Goal: Task Accomplishment & Management: Manage account settings

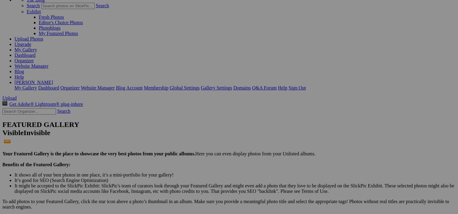
scroll to position [128, 0]
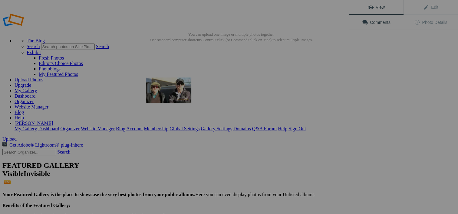
click at [177, 91] on img at bounding box center [168, 89] width 45 height 25
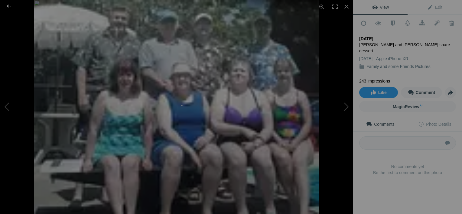
click at [10, 5] on div at bounding box center [9, 6] width 22 height 12
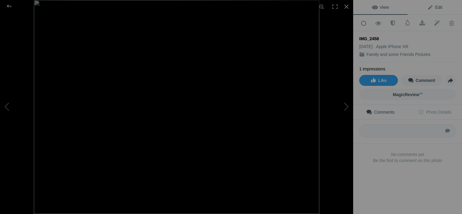
click at [436, 6] on span "Edit" at bounding box center [434, 7] width 15 height 5
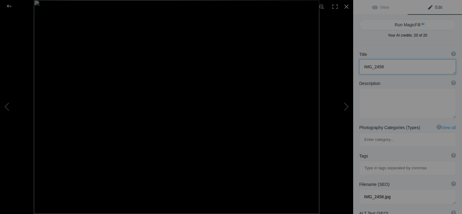
drag, startPoint x: 390, startPoint y: 67, endPoint x: 357, endPoint y: 72, distance: 33.9
click at [357, 72] on div "Title ? Photo title is one of the highest used Search Engine ranking criteria a…" at bounding box center [407, 62] width 109 height 29
type textarea "100 Anniversary"
click at [375, 98] on textarea at bounding box center [407, 103] width 97 height 30
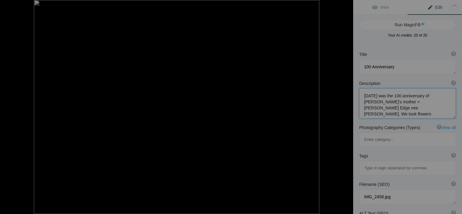
type textarea "Saturday August 16 2025 was the 100 anniversary of Melanie's mother < Mildred E…"
click at [344, 107] on button at bounding box center [330, 107] width 45 height 77
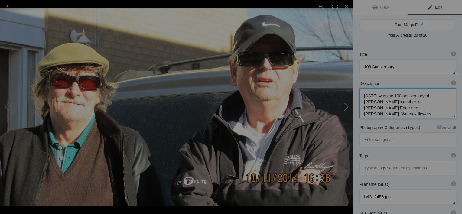
type textarea "Jon Jones and me. 2014"
type textarea "Jon was my friend and "almost brother" from the time we were babies till his de…"
type textarea "Jon_Rob.jpg"
click at [344, 107] on button at bounding box center [330, 107] width 45 height 77
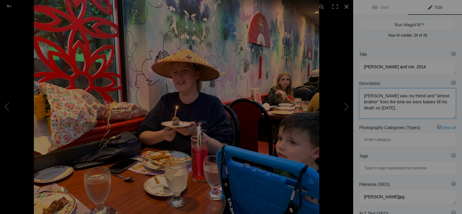
type textarea "Talia 43rd BD Mandarin"
type textarea "Talia_43rd_BD_Mandarin.jpg"
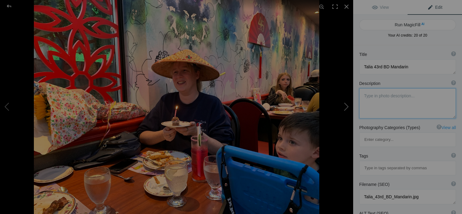
click at [342, 106] on button at bounding box center [330, 107] width 45 height 77
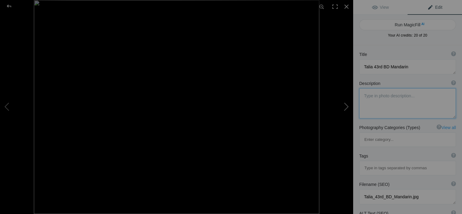
type textarea "ZOE and Nana"
type textarea "ZOE_and_Nana.jpg"
click at [342, 106] on button at bounding box center [330, 107] width 45 height 77
type textarea "Zoe and Nana (2)"
type textarea "Zoe_and_Nana_(2).jpg"
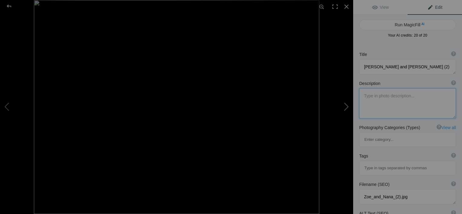
click at [342, 106] on button at bounding box center [330, 107] width 45 height 77
type textarea "Fiona and Nna at restaurant"
type textarea "IMG_1595.jpg"
click at [342, 106] on button at bounding box center [330, 107] width 45 height 77
type textarea "Vern admires Steam"
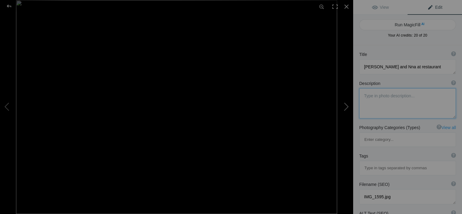
type textarea "Burlington Model RR"
type textarea "IMG_3108_v2.jpg"
click at [342, 106] on button at bounding box center [330, 107] width 45 height 77
type textarea "Cati Brad and the Girls"
type textarea "First Day of School"
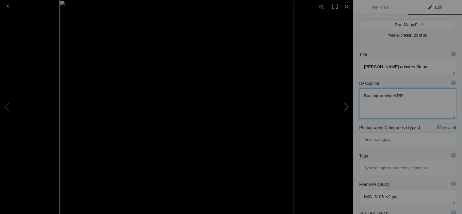
type textarea "Cati_Brad_and_the_Girls.jpg"
click at [342, 106] on button at bounding box center [330, 107] width 45 height 77
type textarea "Nana and her Girls"
type textarea "Nana_and_her_Girls_.jpg"
click at [342, 106] on button at bounding box center [330, 107] width 45 height 77
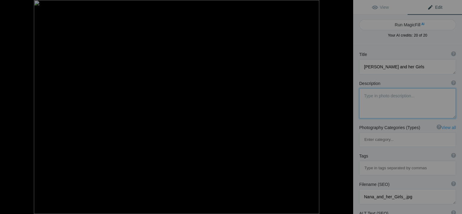
type textarea "50 Years Customs Broker"
type textarea "I took this "selfie" outside Interport on April 22, 2024. That was the fiftieth…"
type textarea "IMG_1294_(1).jpg"
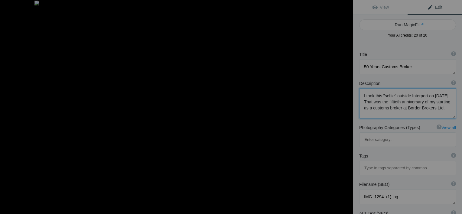
click at [342, 106] on button at bounding box center [330, 107] width 45 height 77
type textarea "Easter 2024 Family Dinner"
type textarea "Held at Lauren and Thomas house in Carlisle"
type textarea "09211105-f902-4a01-bfd4-88d2b3eea6ad.jpg"
click at [342, 106] on button at bounding box center [330, 107] width 45 height 77
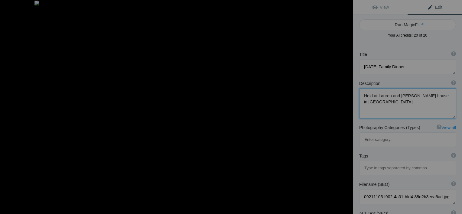
type textarea "Easter 2024"
type textarea "Chloe and Nana share dessert."
type textarea "IMG_1189.jpg"
click at [342, 106] on button at bounding box center [330, 107] width 45 height 77
type textarea "My Girls"
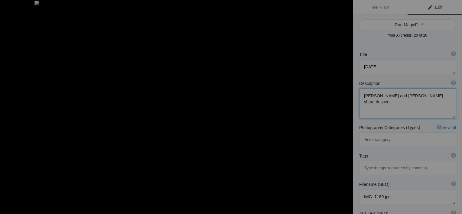
type textarea "Talia, Melanie, Caitlin."
type textarea "IMG_1519.jpg"
click at [342, 106] on button at bounding box center [330, 107] width 45 height 77
type textarea "Port Dover June 2006"
type textarea "John and Susan Mills Gary and Pat Bedford Rob and Melanie Archer Vern and Diana…"
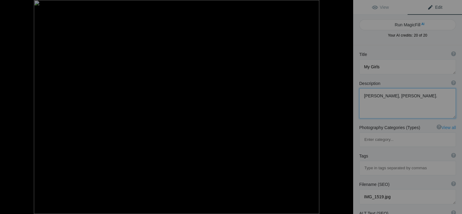
type textarea "20240212_140736_(1).jpg"
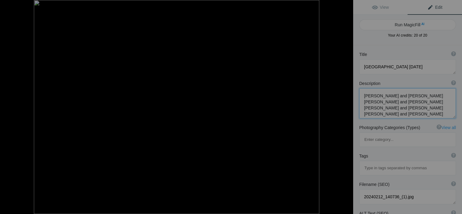
click at [342, 106] on button at bounding box center [330, 107] width 45 height 77
type textarea "Gary and Rob 02-10-24"
type textarea "IMG_2822.jpg"
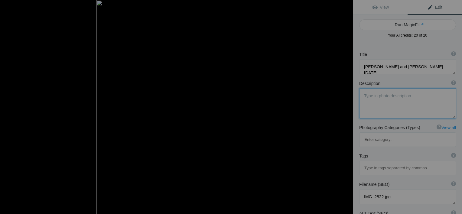
click at [342, 106] on button at bounding box center [330, 107] width 45 height 77
type textarea "Gary at 70"
type textarea "IMG_0906.jpg"
click at [342, 106] on button at bounding box center [330, 107] width 45 height 77
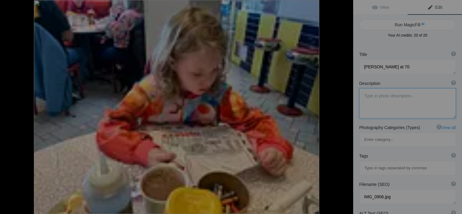
type textarea "Zoe out for Sunday Breakfast"
type textarea "Zoe was with Nana, Papa and Yaya Sunday November 19 2023/"
type textarea "IMG_1007.jpg"
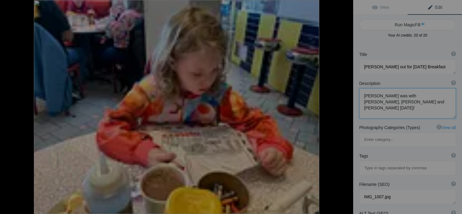
click at [342, 106] on button at bounding box center [330, 107] width 45 height 77
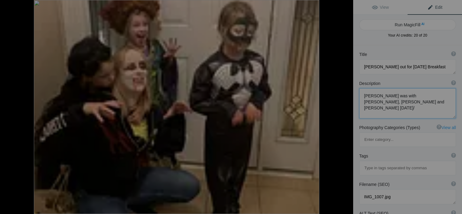
type textarea "Halloween 2023"
type textarea "Zoe, Yaya, Fiona and Chloe."
type textarea "IMG_0960.jpg"
click at [342, 106] on button at bounding box center [330, 107] width 45 height 77
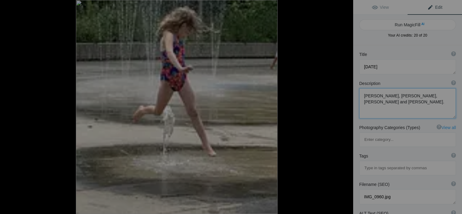
type textarea "leaping"
type textarea "leaping.jpg"
click at [342, 106] on button at bounding box center [330, 107] width 45 height 77
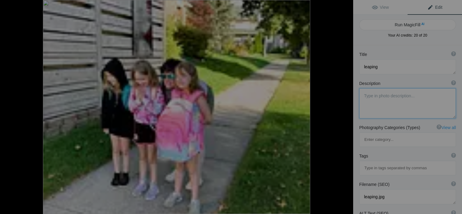
type textarea "first day of school 23-24"
type textarea "first_day_of_school_23-24.jpg"
click at [342, 106] on button at bounding box center [330, 107] width 45 height 77
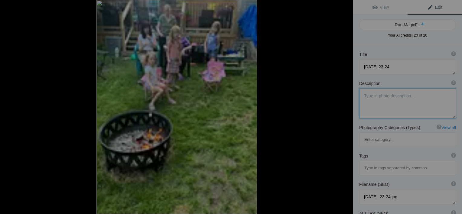
type textarea "firepit"
type textarea "Fire pit"
type textarea "firepit.jpg"
click at [342, 106] on button at bounding box center [330, 107] width 45 height 77
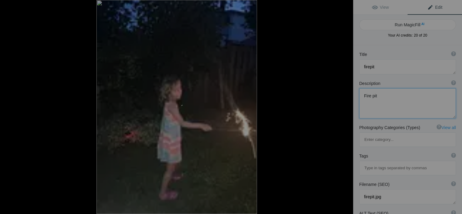
click at [342, 106] on button at bounding box center [330, 107] width 45 height 77
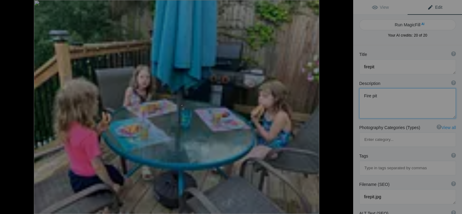
click at [342, 106] on button at bounding box center [330, 107] width 45 height 77
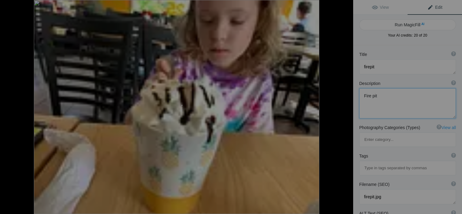
click at [342, 106] on button at bounding box center [330, 107] width 45 height 77
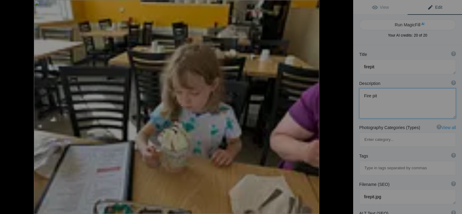
click at [342, 106] on button at bounding box center [330, 107] width 45 height 77
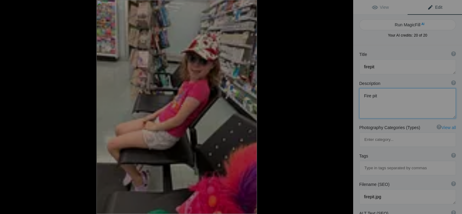
type textarea "Waiting in the Store"
type textarea "IMG_0732.jpg"
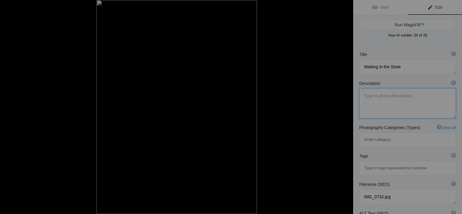
click at [342, 106] on button at bounding box center [330, 107] width 45 height 77
type textarea "Setting The Butterfly Free"
type textarea "August 2023"
type textarea "IMG_0840.jpg"
click at [342, 106] on button at bounding box center [330, 107] width 45 height 77
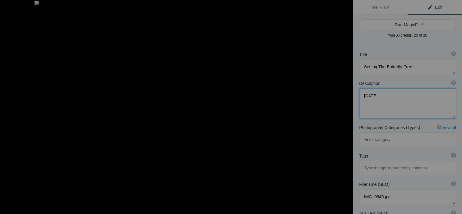
type textarea "Grocery Shopping"
type textarea "They were 3. I met them in Metro one evening."
type textarea "IMG_4487.jpg"
click at [342, 106] on button at bounding box center [330, 107] width 45 height 77
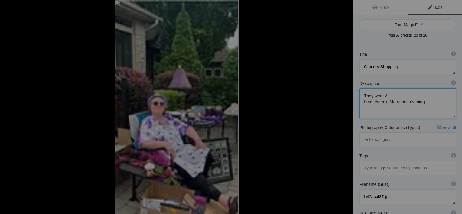
type textarea "Melanie June 10 2023"
type textarea "At Carnie's garage sale."
type textarea "IMG_0372.jpg"
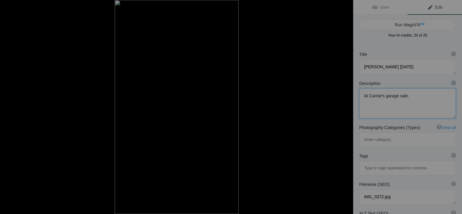
click at [342, 106] on button at bounding box center [330, 107] width 45 height 77
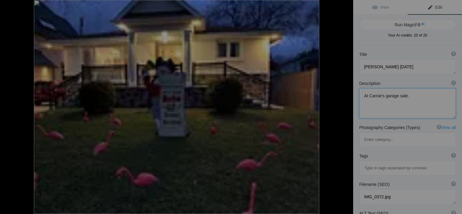
click at [342, 106] on button at bounding box center [330, 107] width 45 height 77
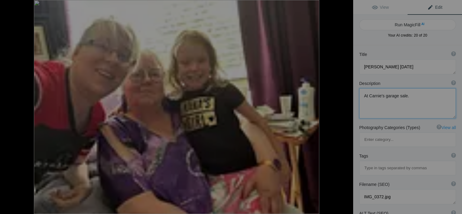
type textarea "Friday June 2 2023"
type textarea "Zoe was here Thursday and Friday. Talia, Nana and Zoe."
type textarea "707421098621DBBF3F1-02E8-435C-BAF0-9CD284A6D984.jpg"
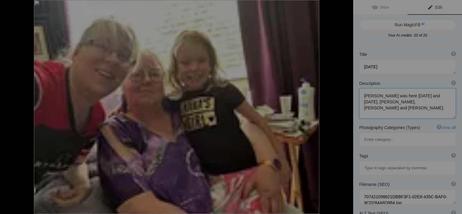
click at [342, 106] on button at bounding box center [330, 107] width 45 height 77
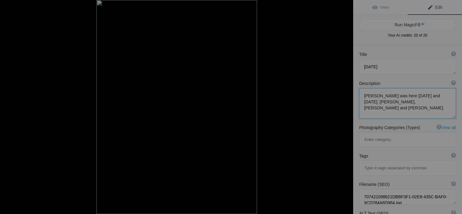
click at [342, 106] on button at bounding box center [330, 107] width 45 height 77
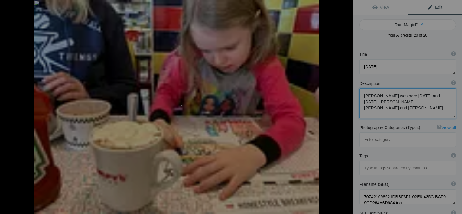
click at [342, 106] on button at bounding box center [330, 107] width 45 height 77
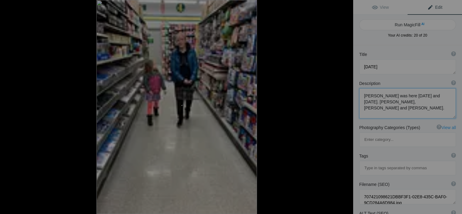
click at [342, 106] on button at bounding box center [330, 107] width 45 height 77
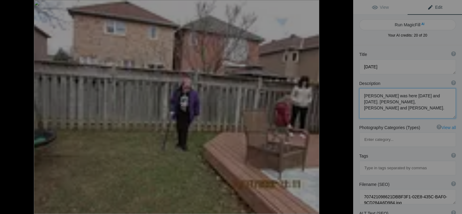
click at [342, 106] on button at bounding box center [330, 107] width 45 height 77
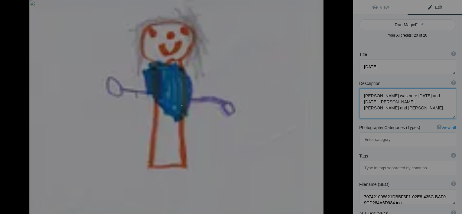
type textarea "March Break 2023 Fiona"
type textarea "Each girl came to visit over March Break and each stayed for a sleepover."
type textarea "IMG_9610.heic"
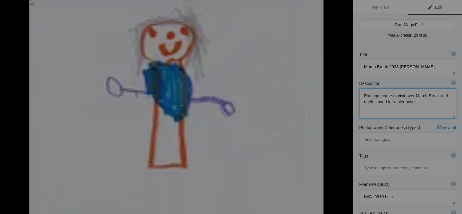
type textarea "papa by fiona"
type textarea "papa_by_fiona.jpg"
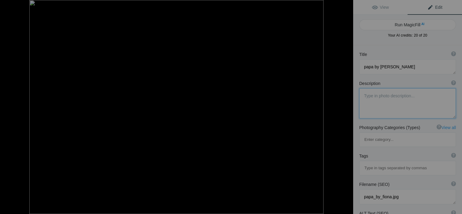
click at [342, 106] on button at bounding box center [330, 107] width 45 height 77
type textarea "PUMPKINVILLE"
type textarea "Fiona and a scarecrow."
type textarea "IMG_2044.jpg"
click at [342, 106] on button at bounding box center [330, 107] width 45 height 77
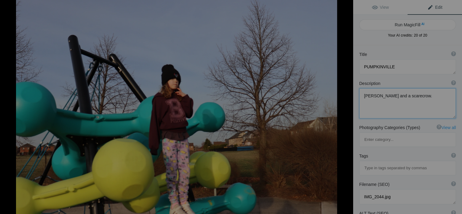
type textarea "Fiona April 20 2025"
type textarea "Fiona_April_20_2025.jpg"
click at [342, 106] on button at bounding box center [330, 107] width 45 height 77
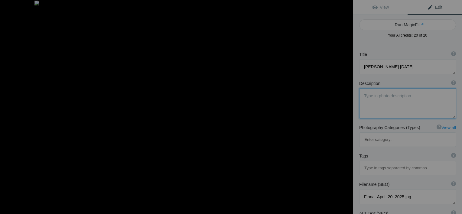
type textarea "100 Anniversary"
type textarea "Saturday August 16 2025 was the 100 anniversary of Melanie's mother < Mildred E…"
type textarea "IMG_2458.jpg"
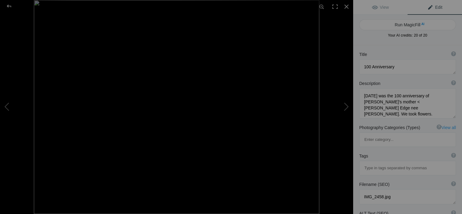
click at [434, 6] on span "Edit" at bounding box center [434, 7] width 15 height 5
click at [425, 102] on textarea at bounding box center [407, 103] width 97 height 30
click at [433, 101] on textarea at bounding box center [407, 103] width 97 height 30
type textarea "Saturday August 16 2025 was the 100 anniversary of Melanie's mother Mildred Edg…"
click at [397, 113] on textarea at bounding box center [407, 103] width 97 height 30
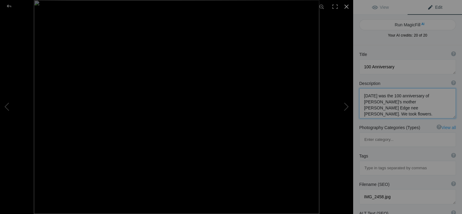
click at [346, 5] on div at bounding box center [346, 6] width 13 height 13
